Goal: Register for event/course

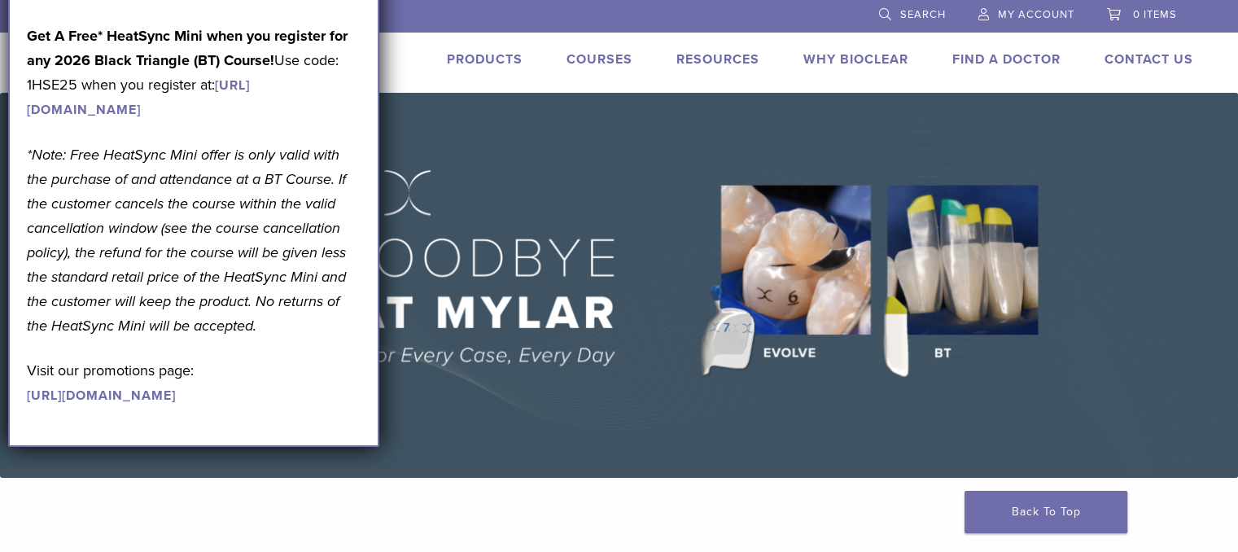
click at [603, 59] on link "Courses" at bounding box center [600, 59] width 66 height 16
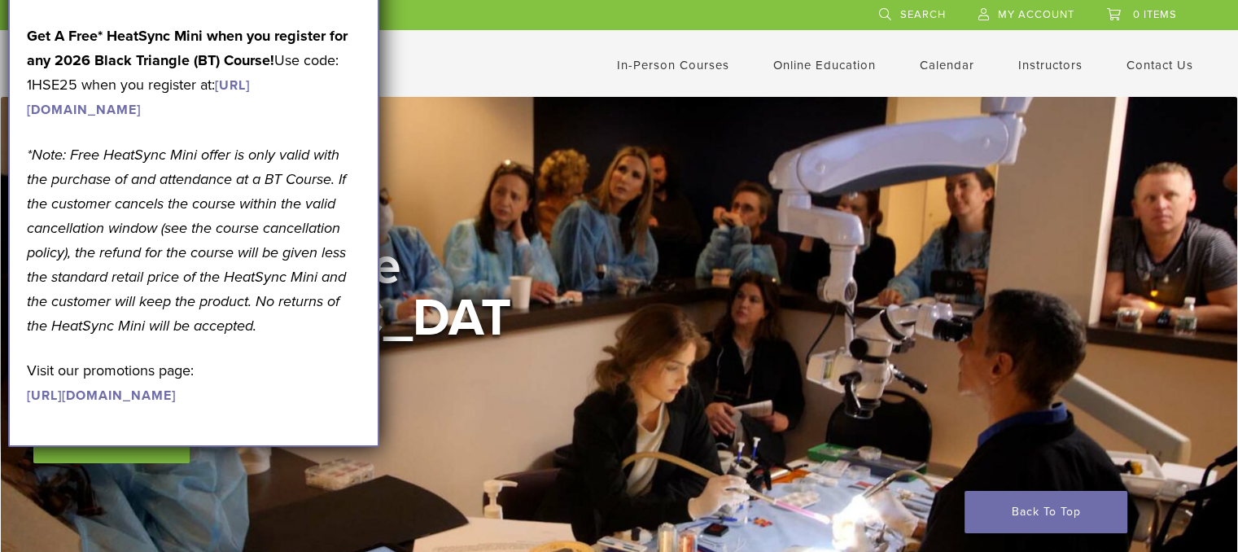
click at [545, 68] on div "In-Person Courses Online Education Interactive Self Guided Calendar Instructors…" at bounding box center [778, 65] width 877 height 31
click at [812, 91] on link "Interactive" at bounding box center [826, 93] width 98 height 36
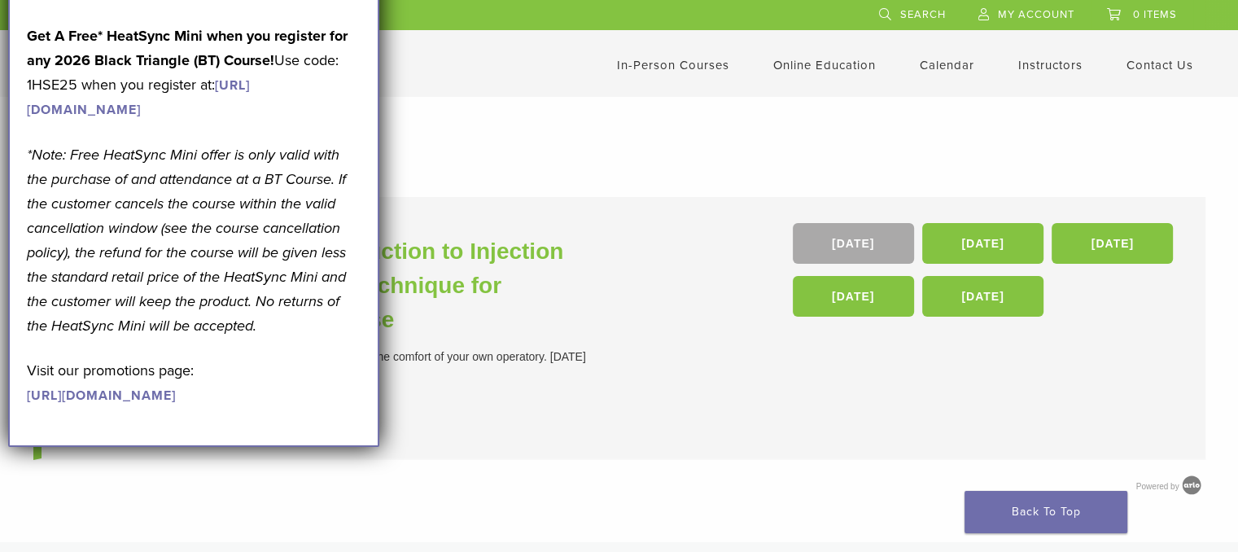
click at [446, 154] on h1 "Interactive Courses" at bounding box center [620, 166] width 1140 height 32
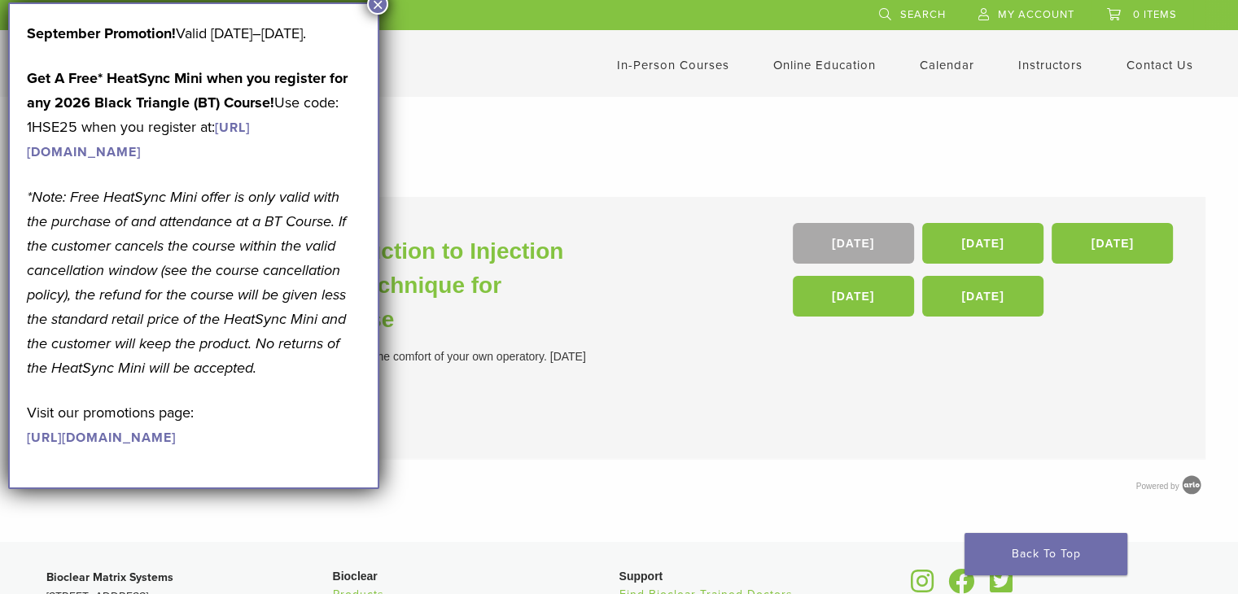
click at [379, 2] on button "×" at bounding box center [377, 3] width 21 height 21
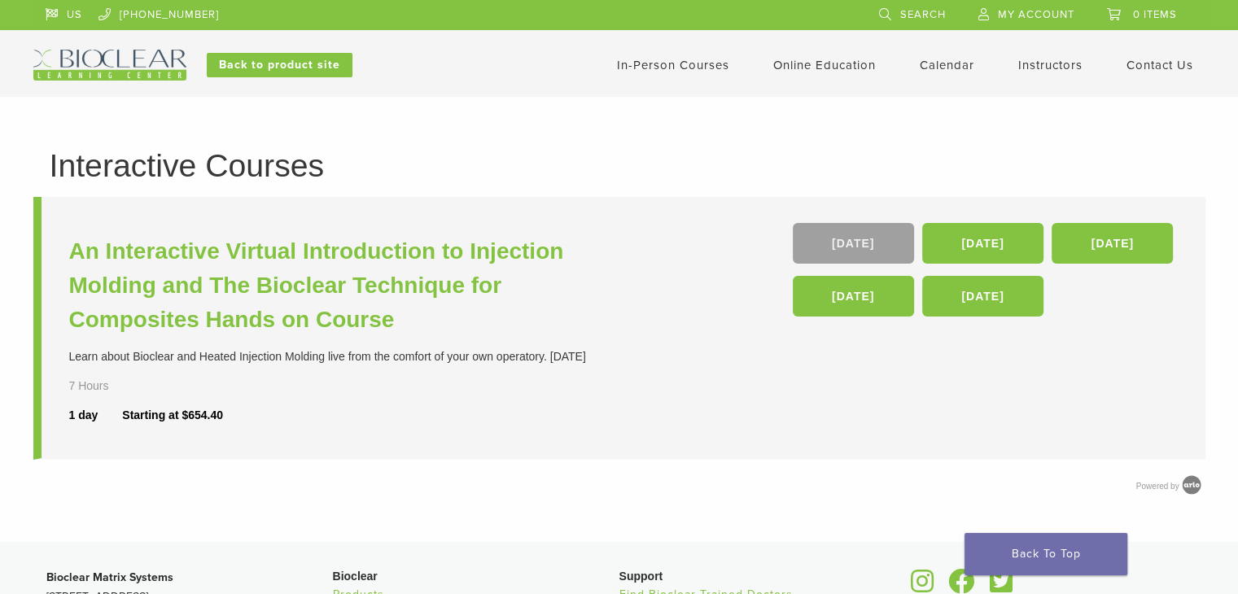
click at [867, 234] on link "10 Oct" at bounding box center [853, 243] width 121 height 41
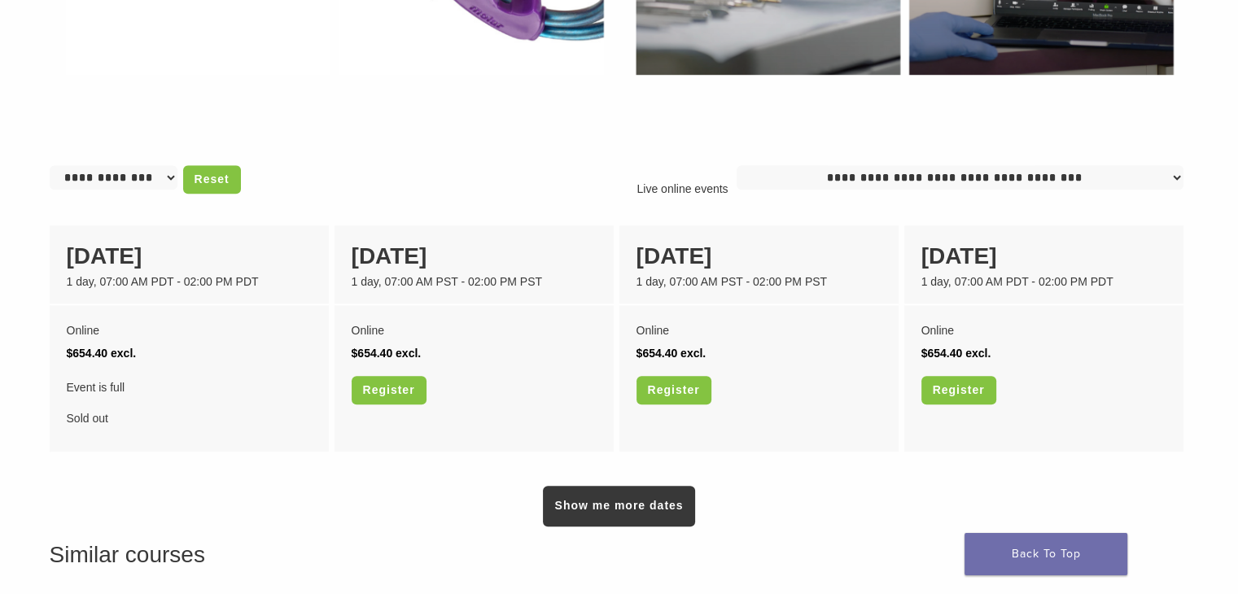
scroll to position [1166, 0]
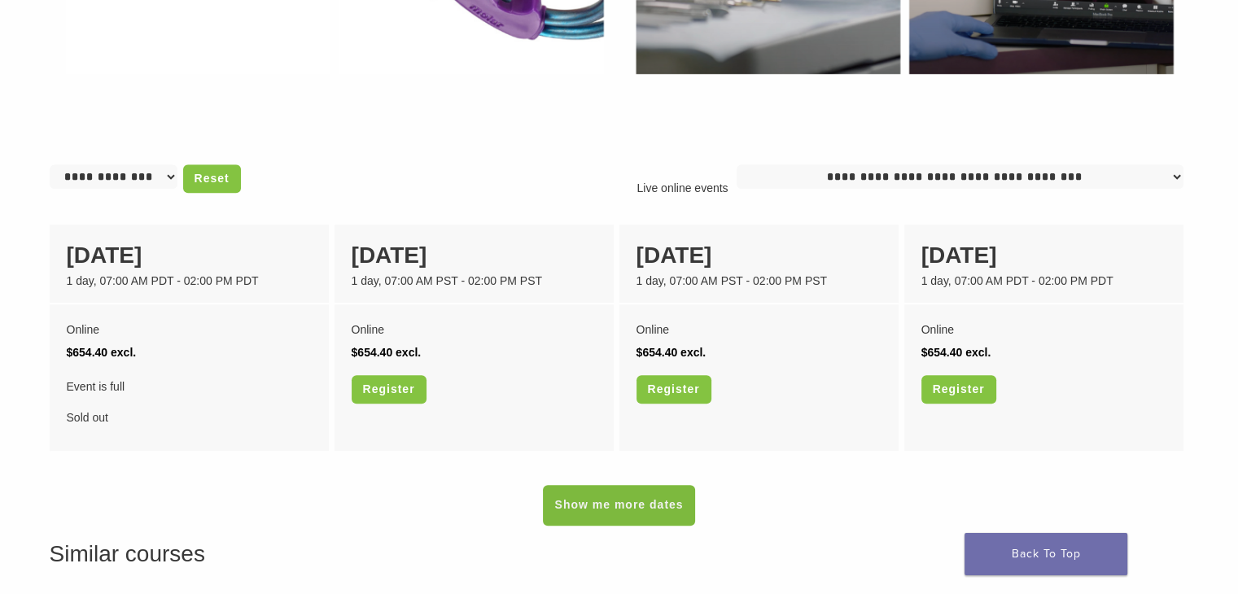
click at [628, 505] on link "Show me more dates" at bounding box center [618, 505] width 151 height 41
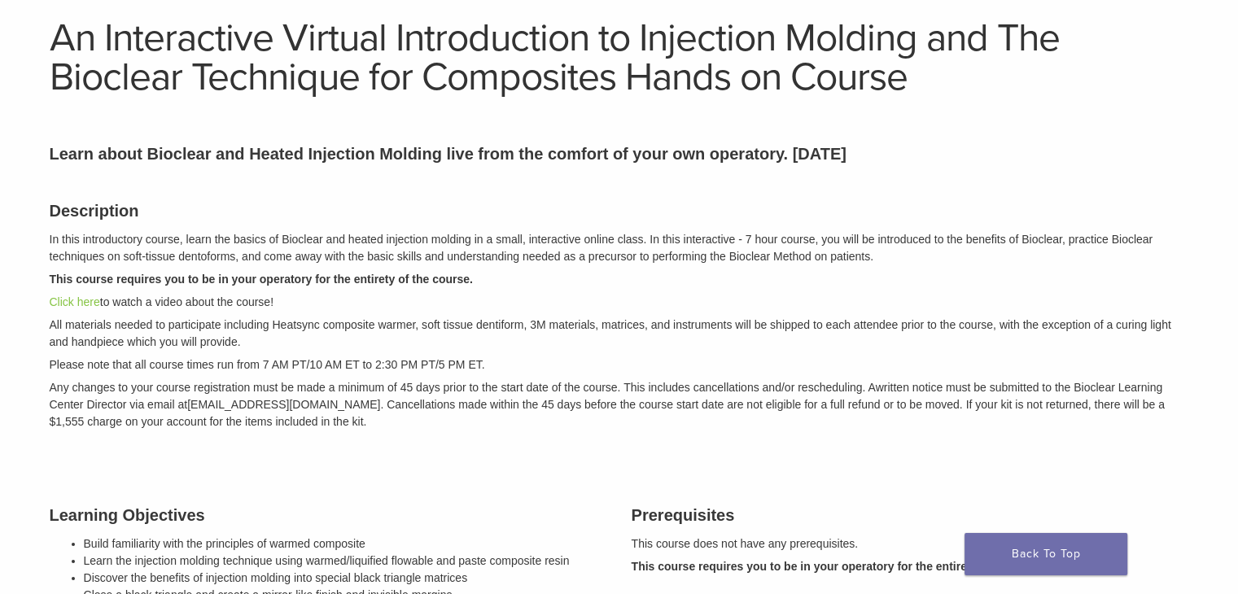
scroll to position [104, 0]
